Goal: Find specific page/section: Find specific page/section

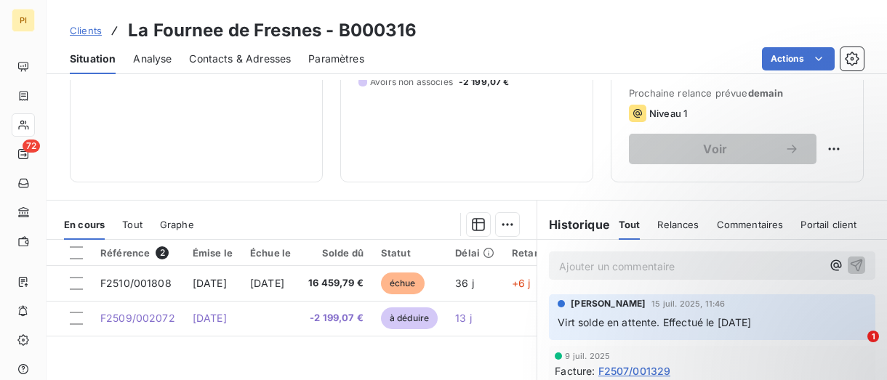
scroll to position [145, 0]
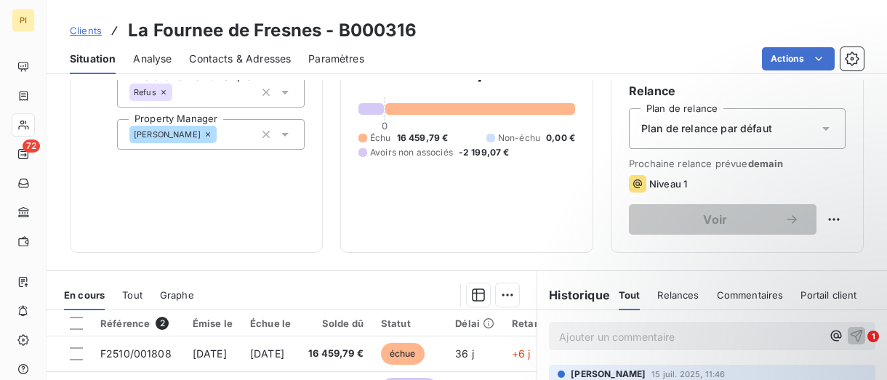
click at [253, 58] on span "Contacts & Adresses" at bounding box center [240, 59] width 102 height 15
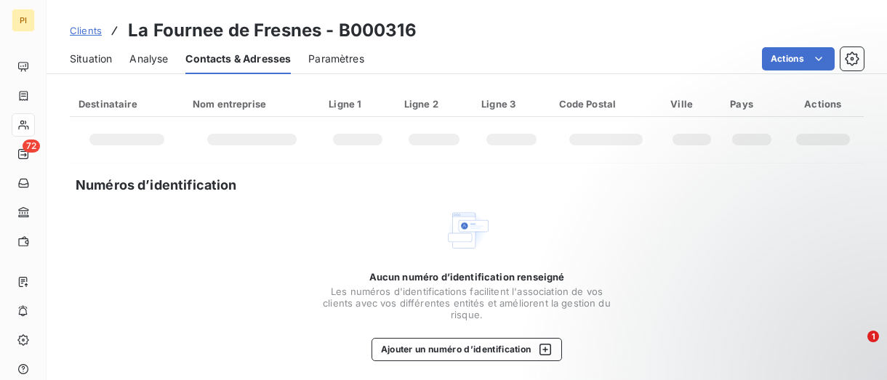
scroll to position [154, 0]
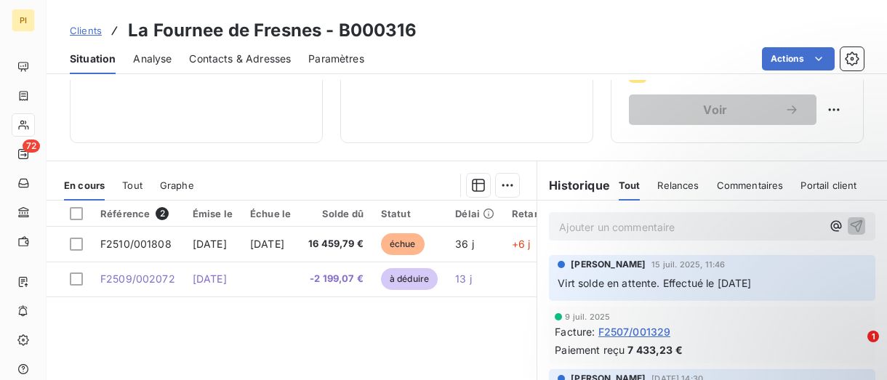
scroll to position [253, 0]
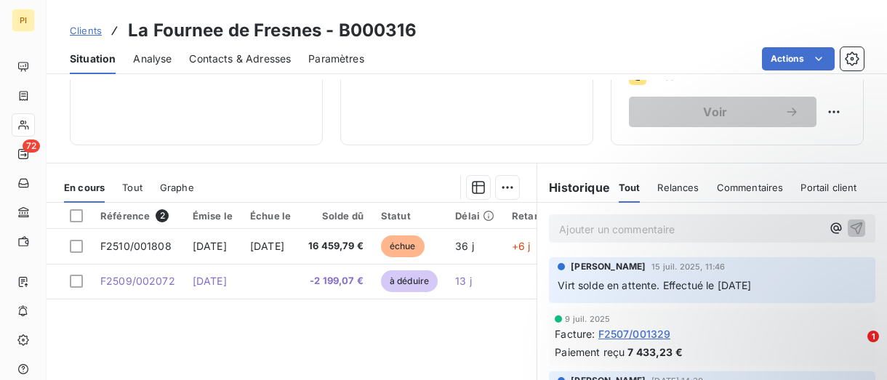
click at [249, 58] on span "Contacts & Adresses" at bounding box center [240, 59] width 102 height 15
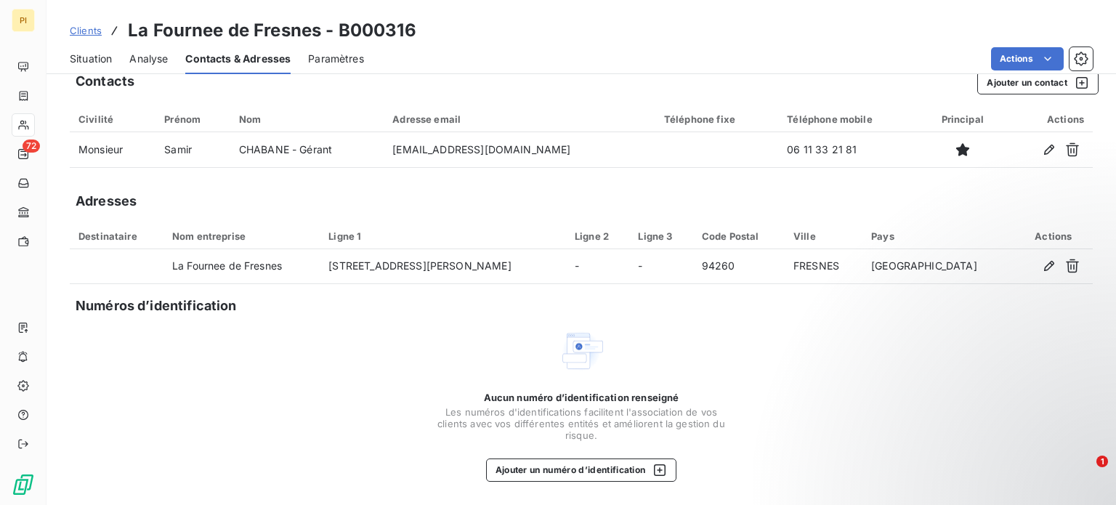
scroll to position [17, 0]
click at [86, 33] on span "Clients" at bounding box center [86, 31] width 32 height 12
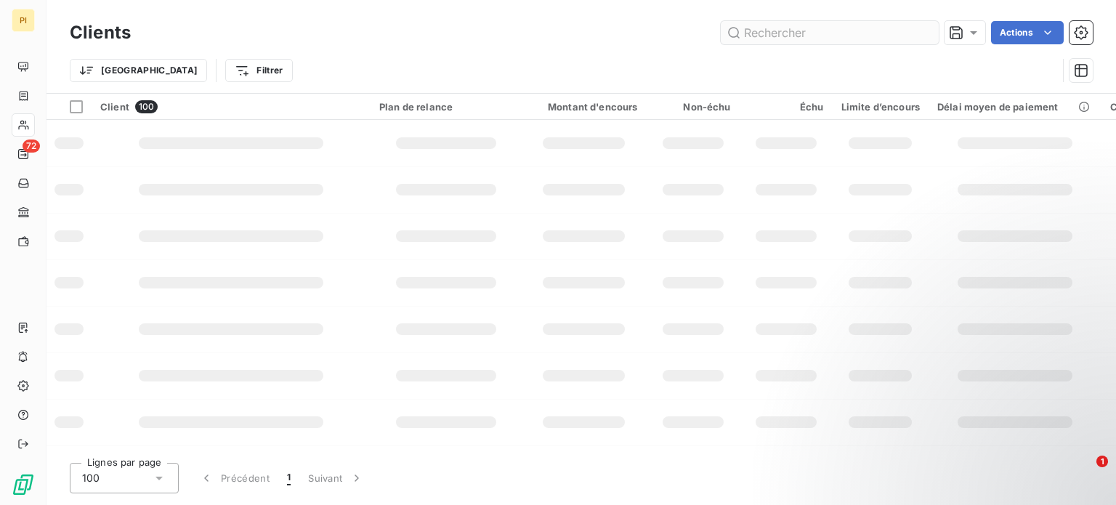
click at [770, 31] on input "text" at bounding box center [830, 32] width 218 height 23
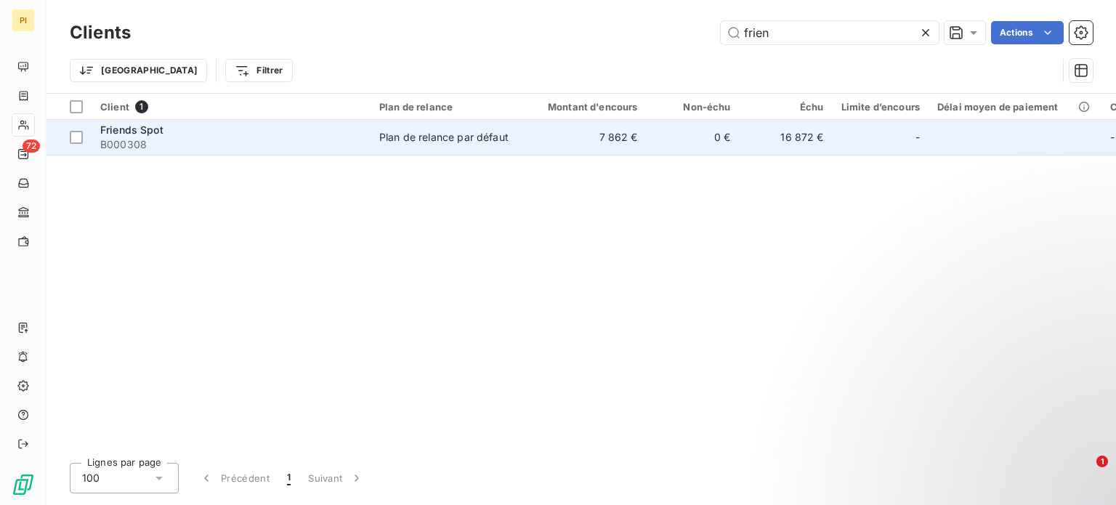
type input "frien"
click at [115, 124] on span "Friends Spot" at bounding box center [131, 130] width 63 height 12
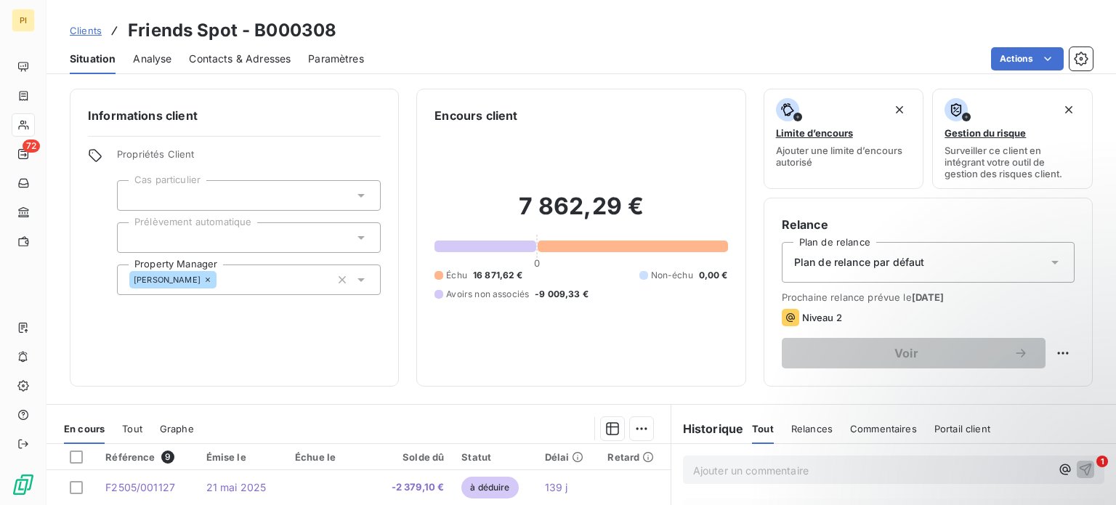
click at [266, 49] on div "Contacts & Adresses" at bounding box center [240, 59] width 102 height 31
